Goal: Find specific page/section: Find specific page/section

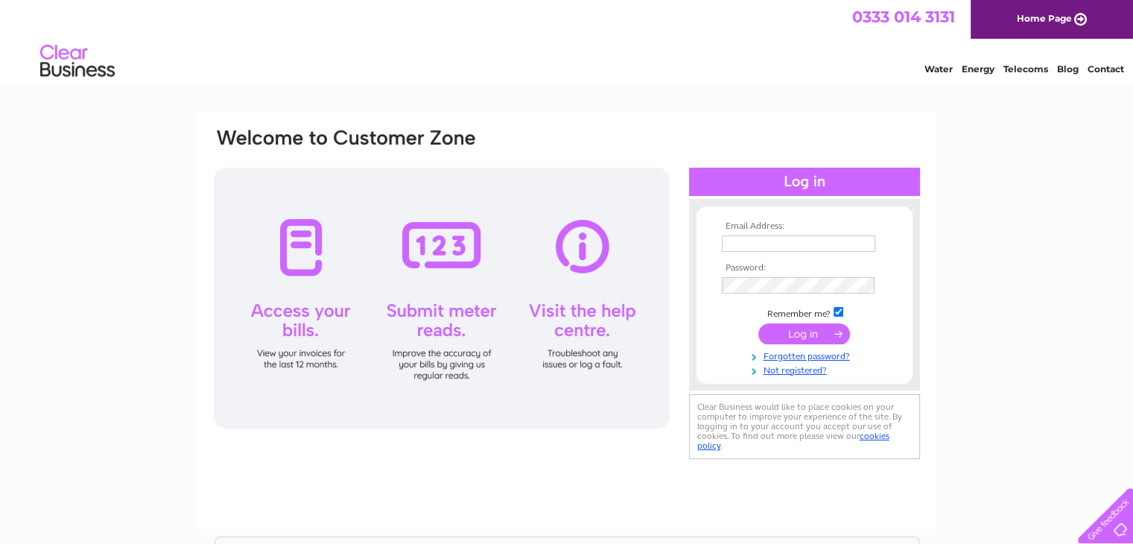
click at [769, 242] on input "text" at bounding box center [799, 243] width 154 height 16
paste input "chris@dv8bar.co.uk"
type input "chris@dv8bar.co.uk"
click at [811, 342] on input "submit" at bounding box center [805, 334] width 92 height 21
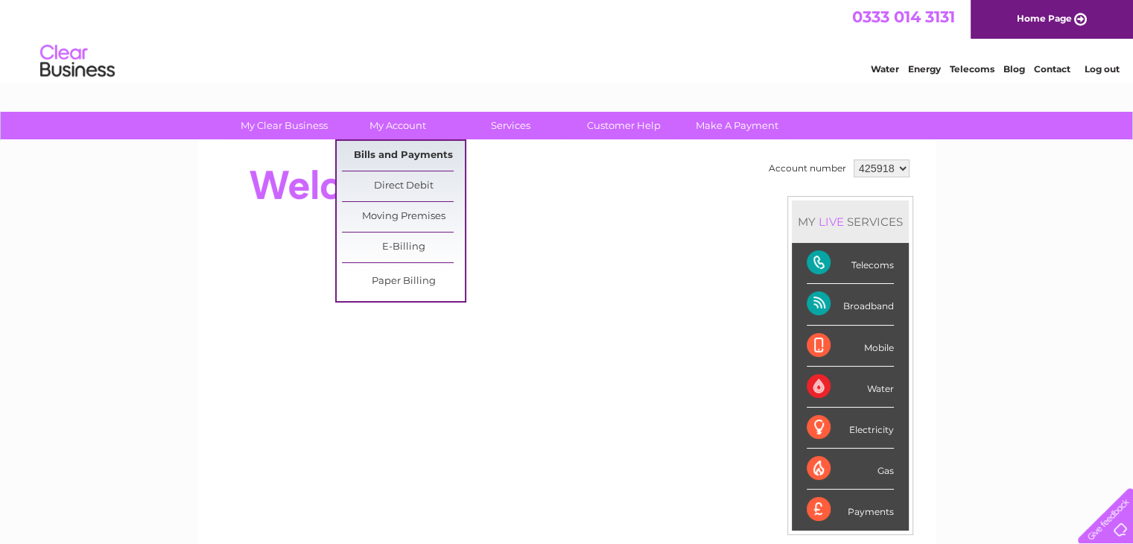
click at [395, 159] on link "Bills and Payments" at bounding box center [403, 156] width 123 height 30
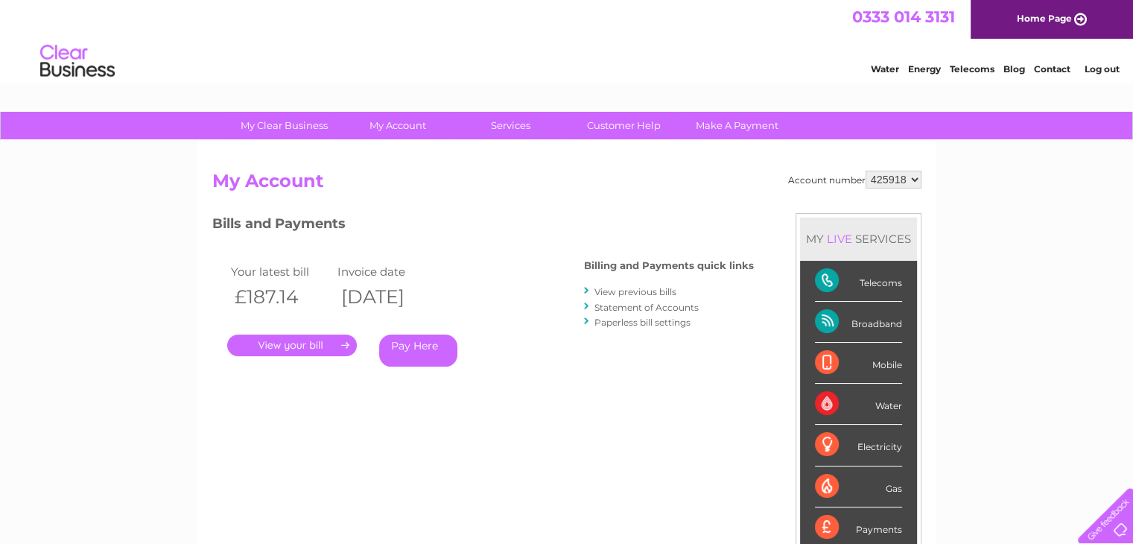
click at [299, 343] on link "." at bounding box center [292, 346] width 130 height 22
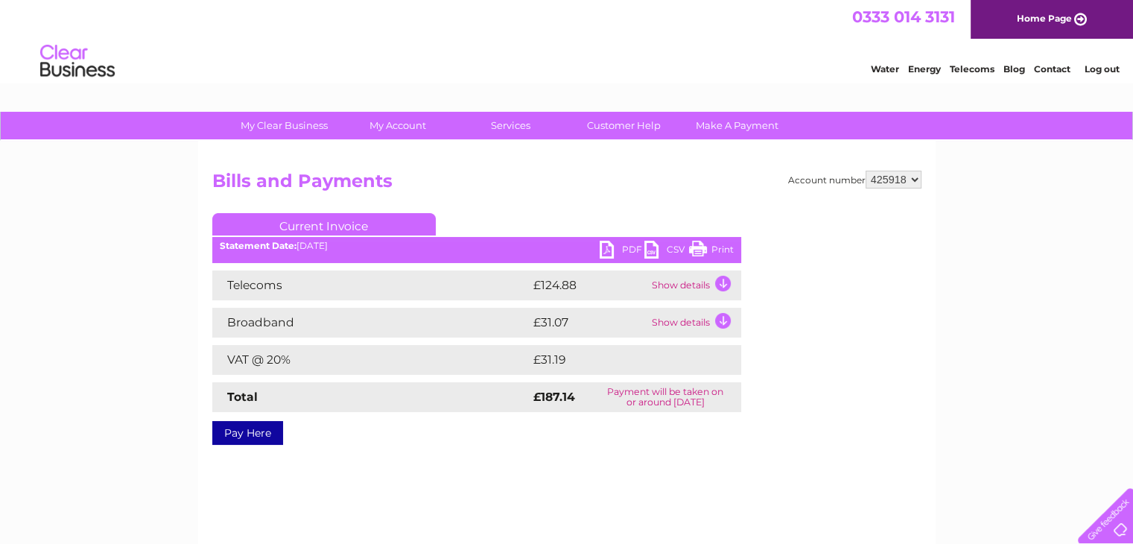
click at [605, 251] on link "PDF" at bounding box center [622, 252] width 45 height 22
